Goal: Task Accomplishment & Management: Manage account settings

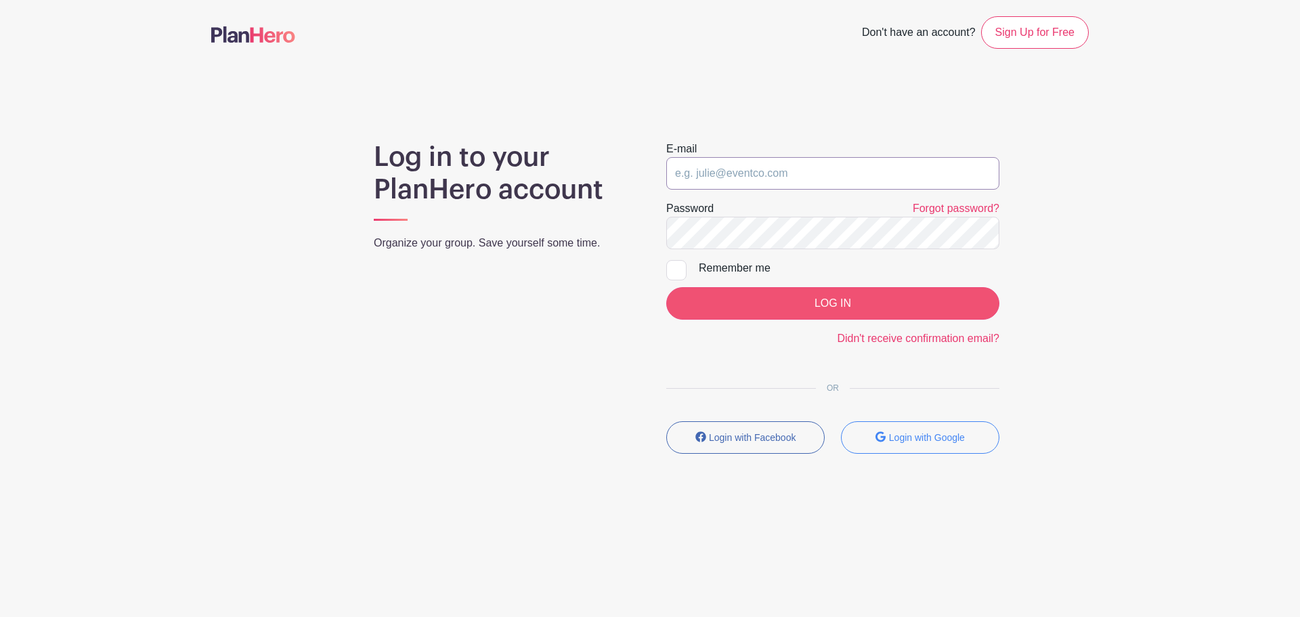
type input "saycheeze@images-sc.com"
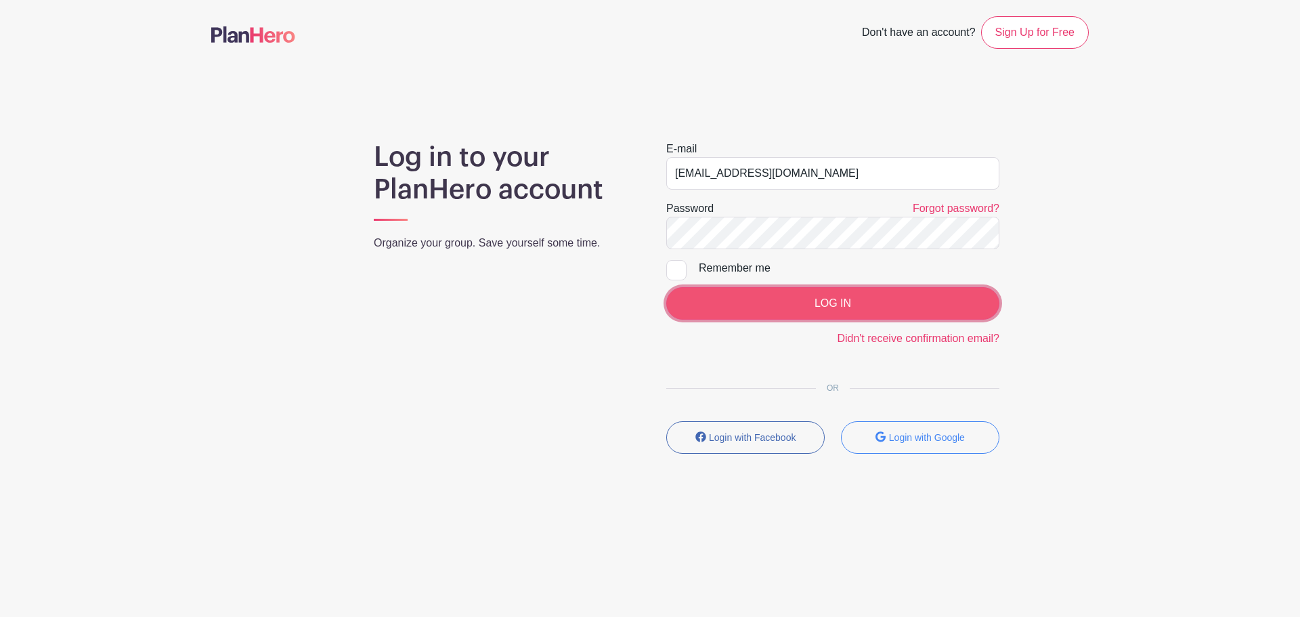
click at [768, 300] on input "LOG IN" at bounding box center [832, 303] width 333 height 33
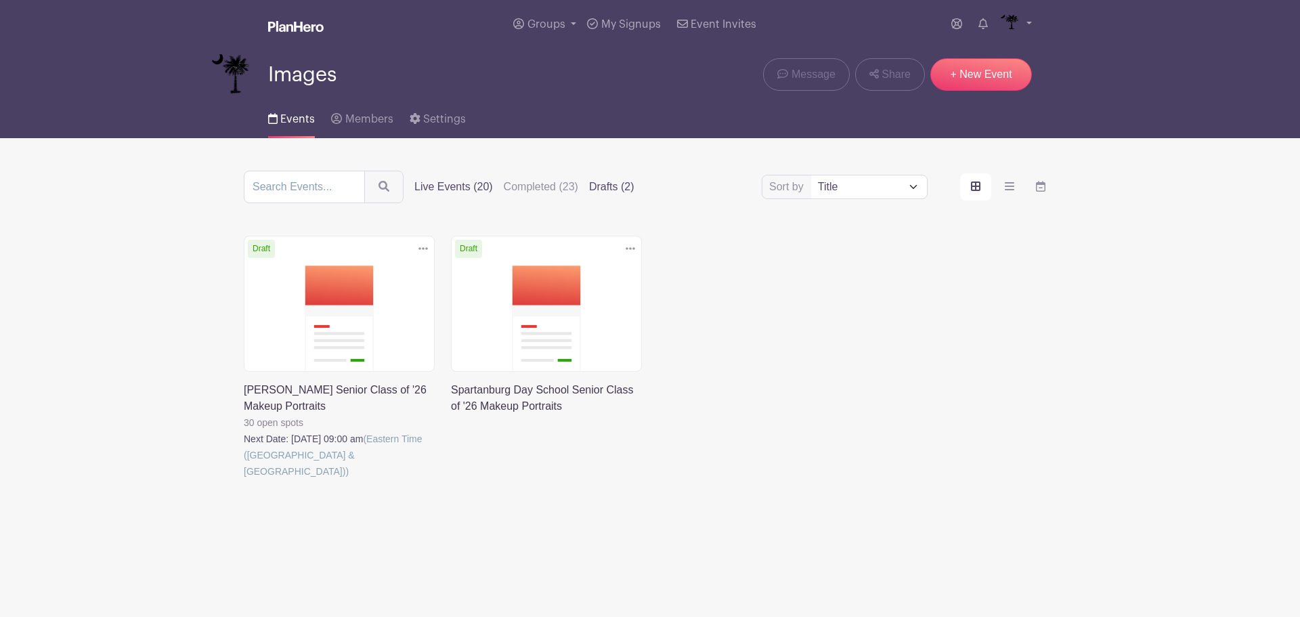
click at [452, 184] on label "Live Events (20)" at bounding box center [453, 187] width 79 height 16
click at [0, 0] on input "Live Events (20)" at bounding box center [0, 0] width 0 height 0
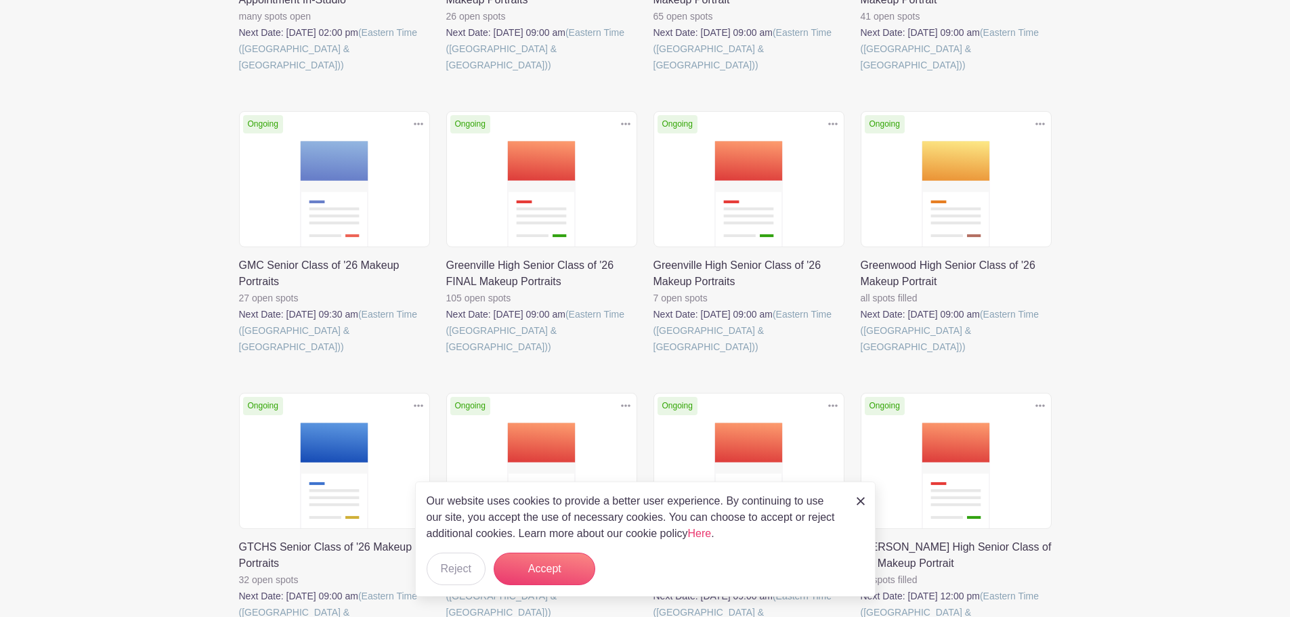
scroll to position [813, 0]
